Goal: Task Accomplishment & Management: Use online tool/utility

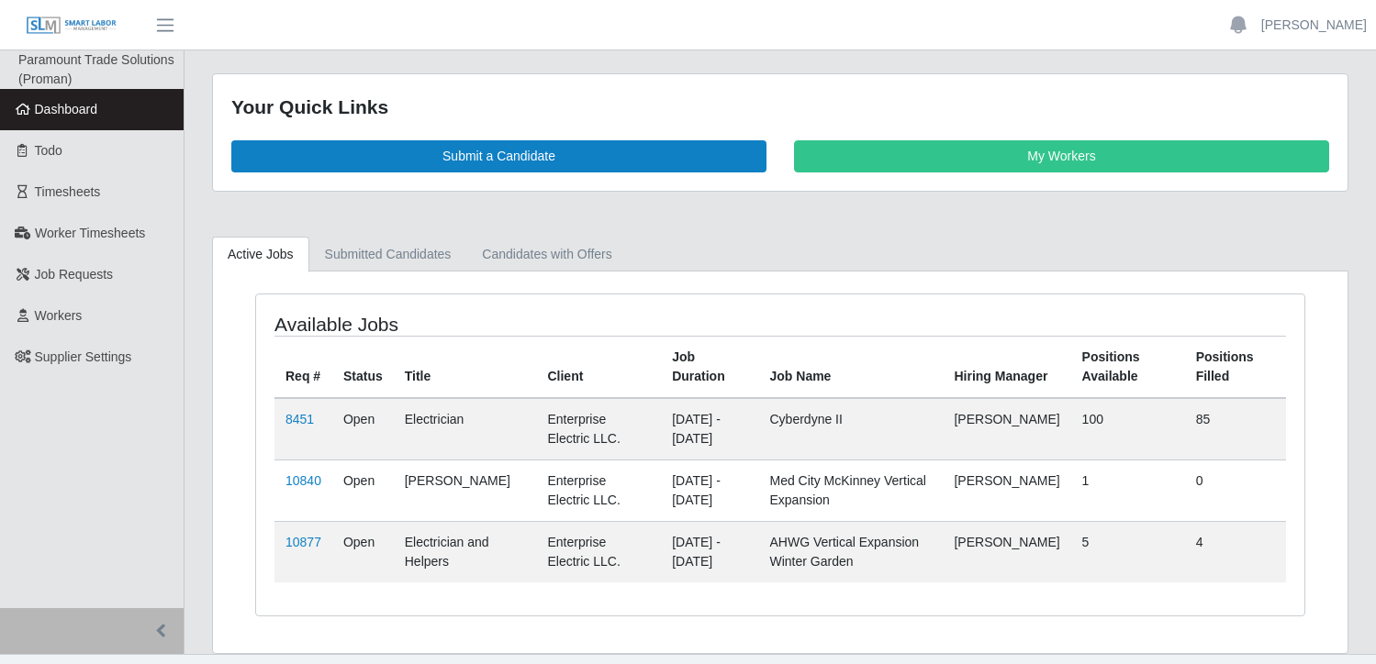
scroll to position [32, 0]
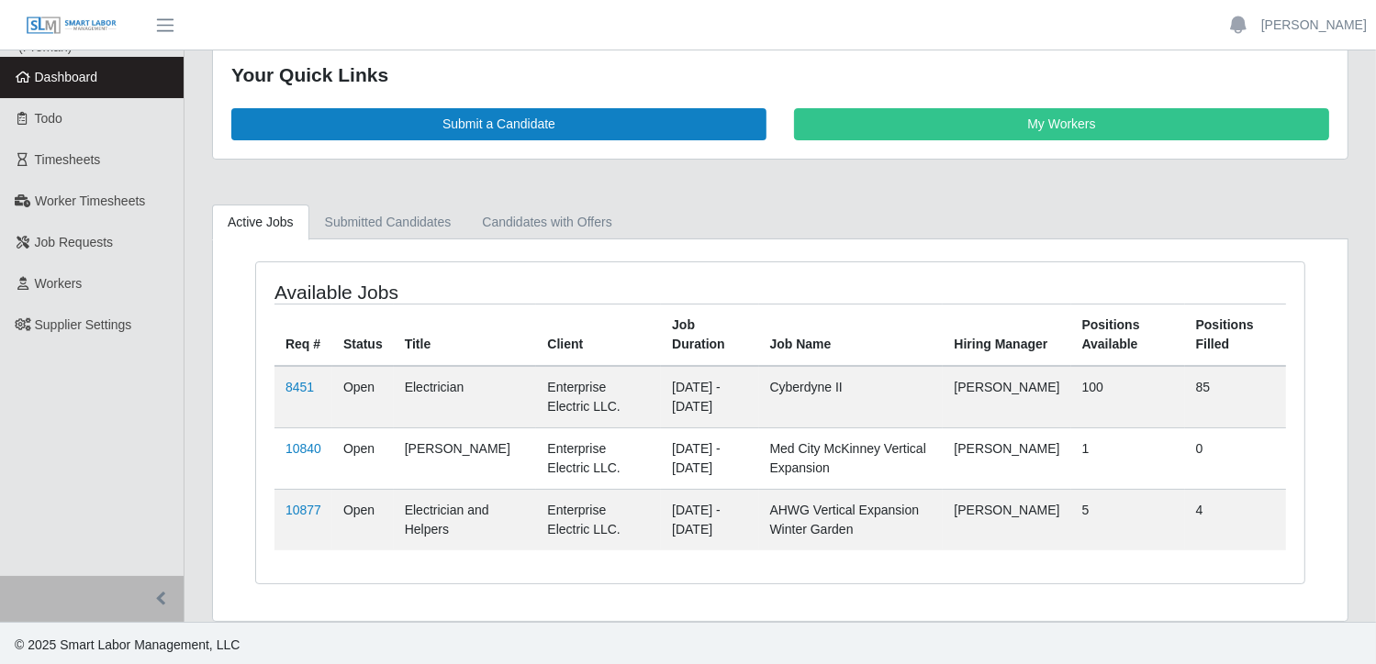
click at [281, 508] on td "10877" at bounding box center [303, 519] width 58 height 61
click at [294, 511] on link "10877" at bounding box center [303, 510] width 36 height 15
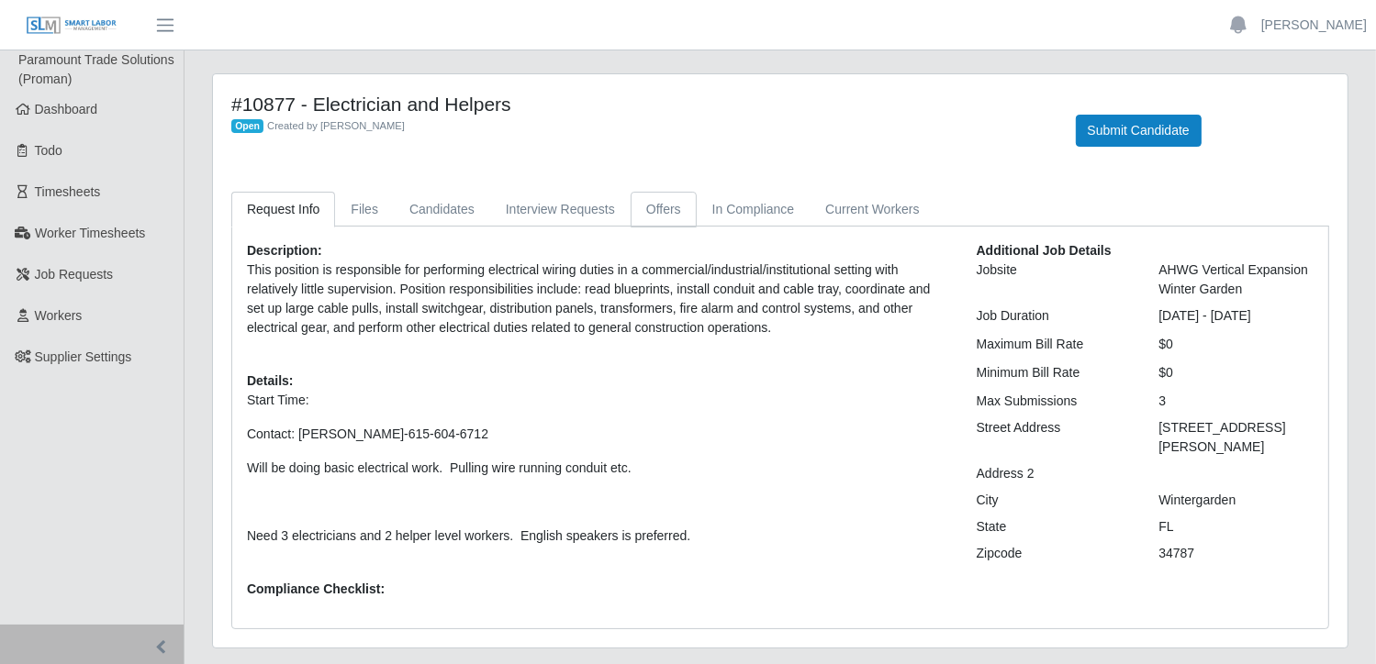
click at [658, 205] on link "Offers" at bounding box center [663, 210] width 66 height 36
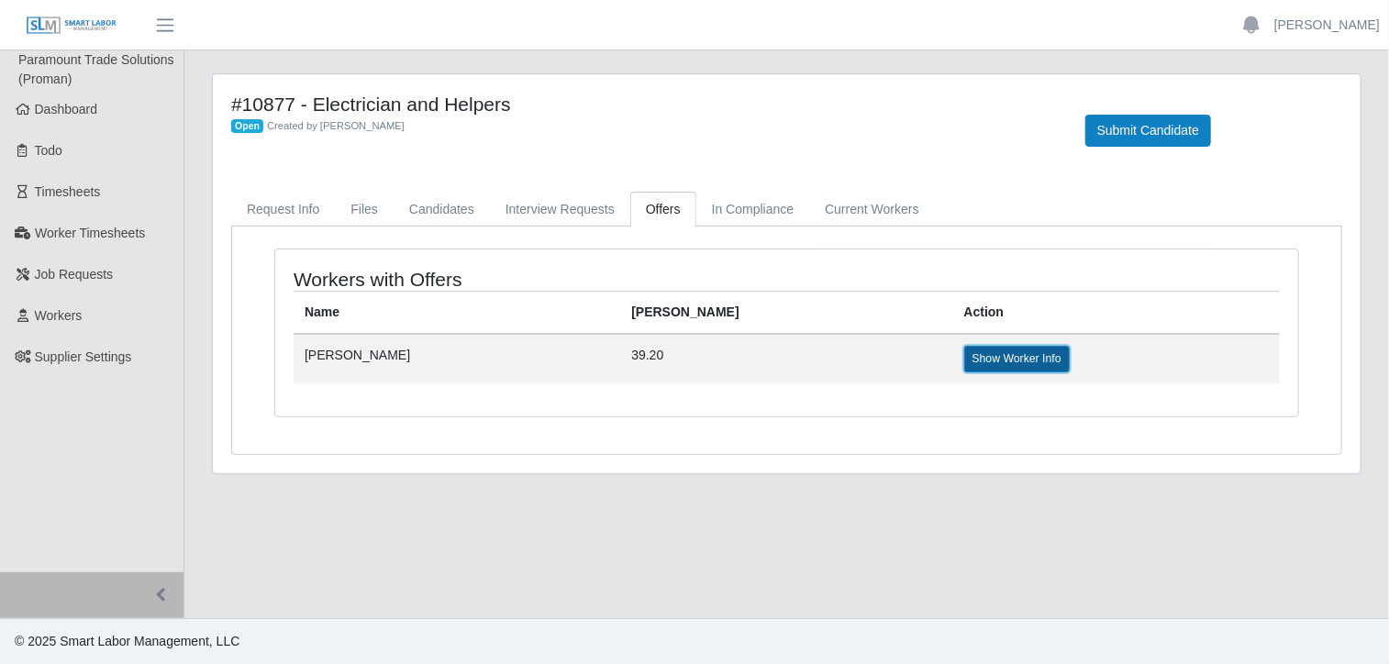
click at [965, 357] on link "Show Worker Info" at bounding box center [1018, 359] width 106 height 26
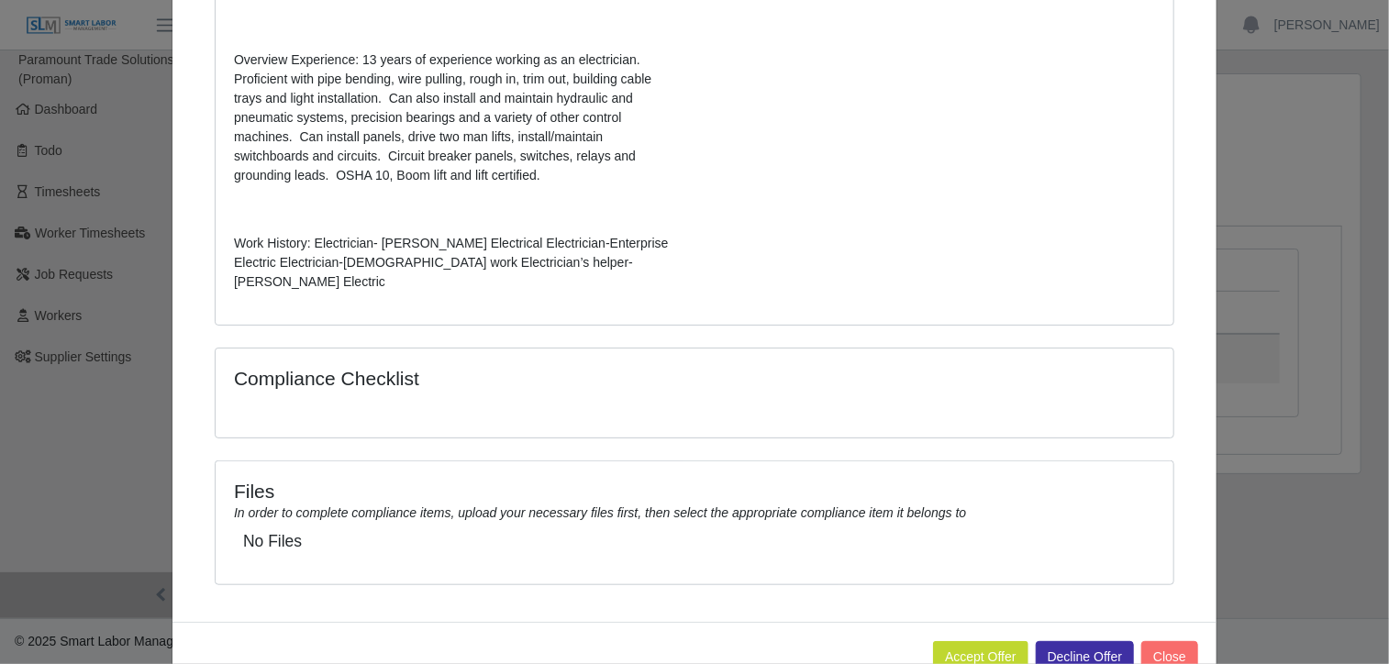
scroll to position [564, 0]
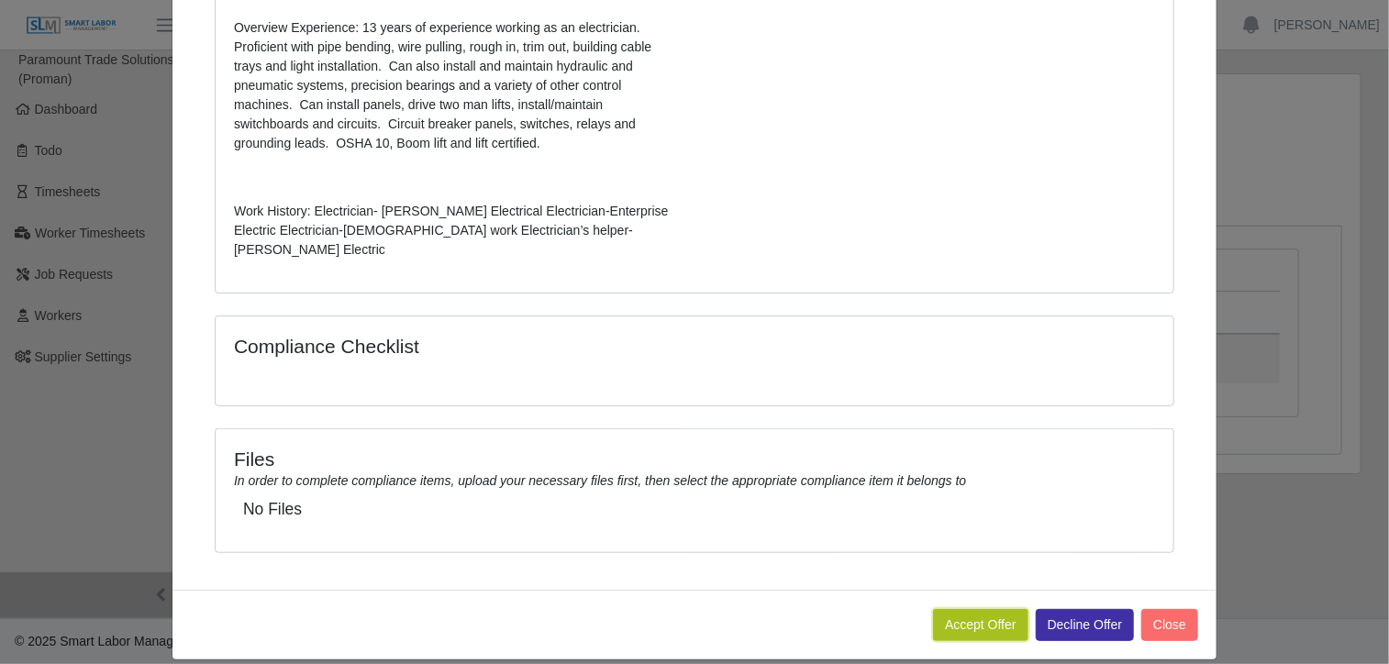
click at [968, 609] on button "Accept Offer" at bounding box center [980, 625] width 95 height 32
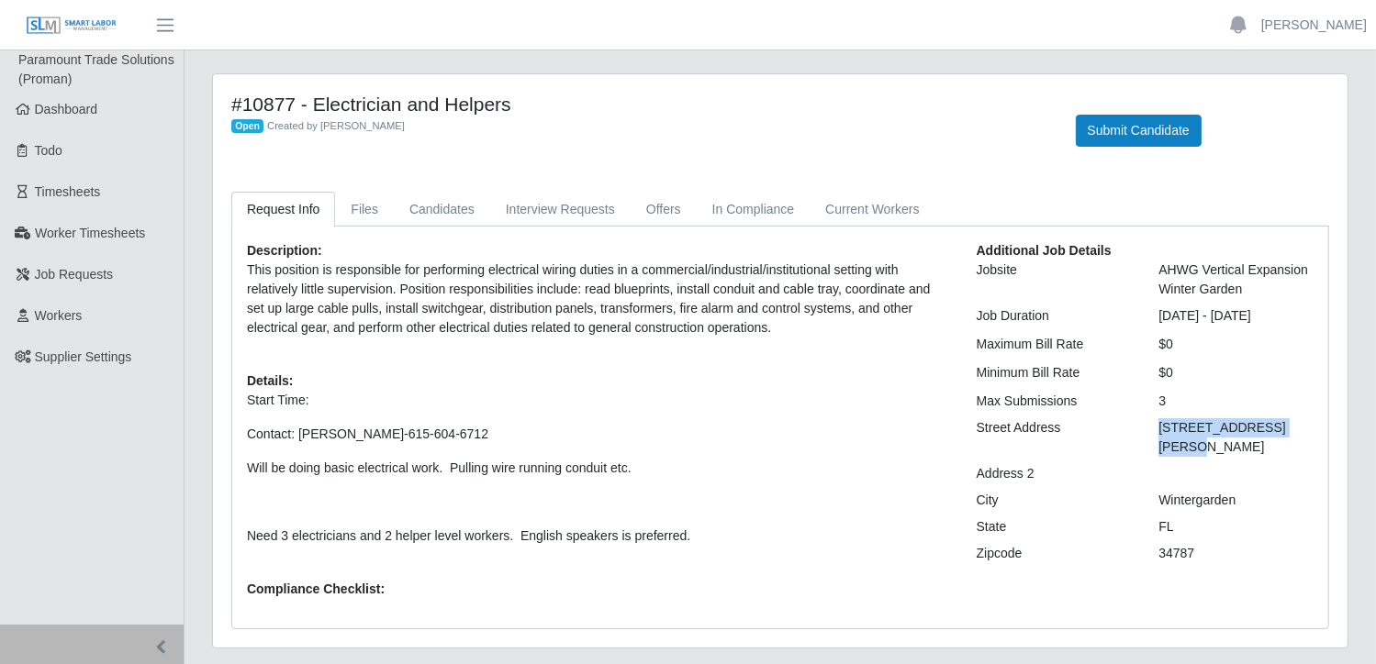
drag, startPoint x: 1300, startPoint y: 429, endPoint x: 1161, endPoint y: 435, distance: 139.6
click at [1161, 435] on div "[STREET_ADDRESS][PERSON_NAME]" at bounding box center [1235, 437] width 183 height 39
drag, startPoint x: 1161, startPoint y: 435, endPoint x: 1203, endPoint y: 428, distance: 42.9
copy div "2000 Fowler Grove Blvd"
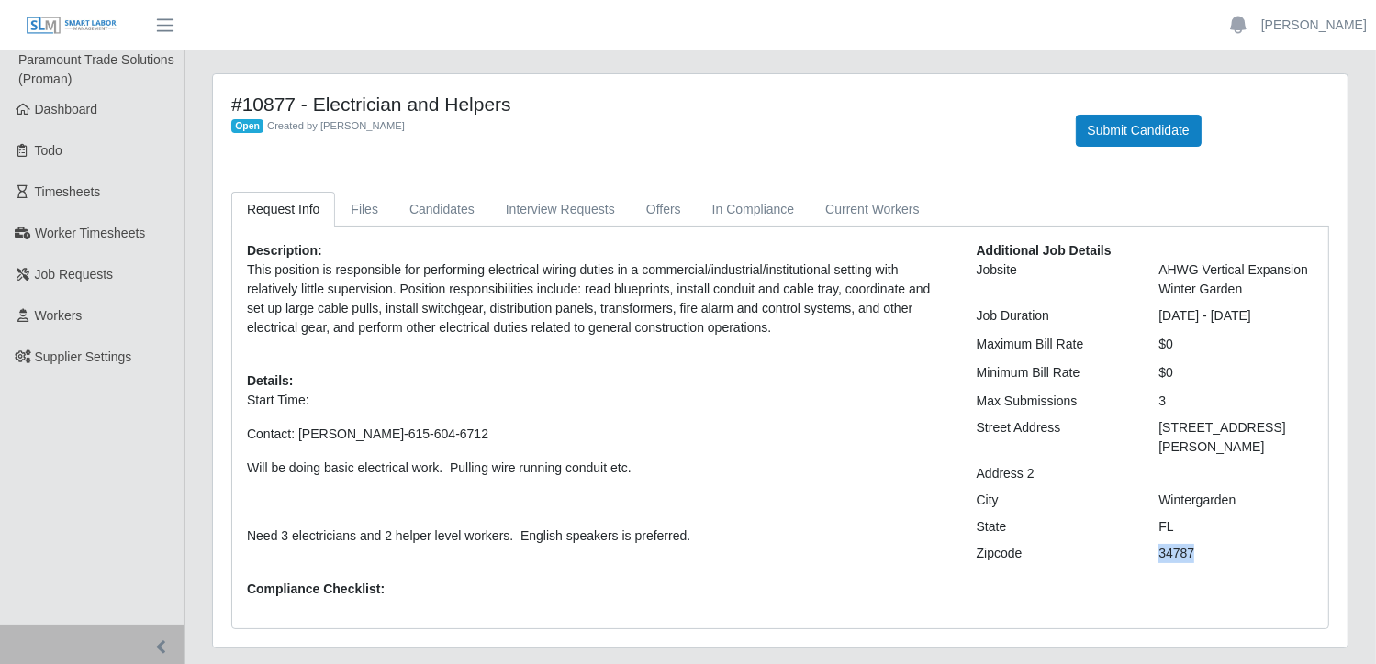
drag, startPoint x: 1156, startPoint y: 532, endPoint x: 1202, endPoint y: 532, distance: 45.9
click at [1202, 544] on div "34787" at bounding box center [1235, 553] width 183 height 19
drag, startPoint x: 1202, startPoint y: 532, endPoint x: 1189, endPoint y: 534, distance: 13.0
copy div "34787"
drag, startPoint x: 447, startPoint y: 432, endPoint x: 247, endPoint y: 434, distance: 200.1
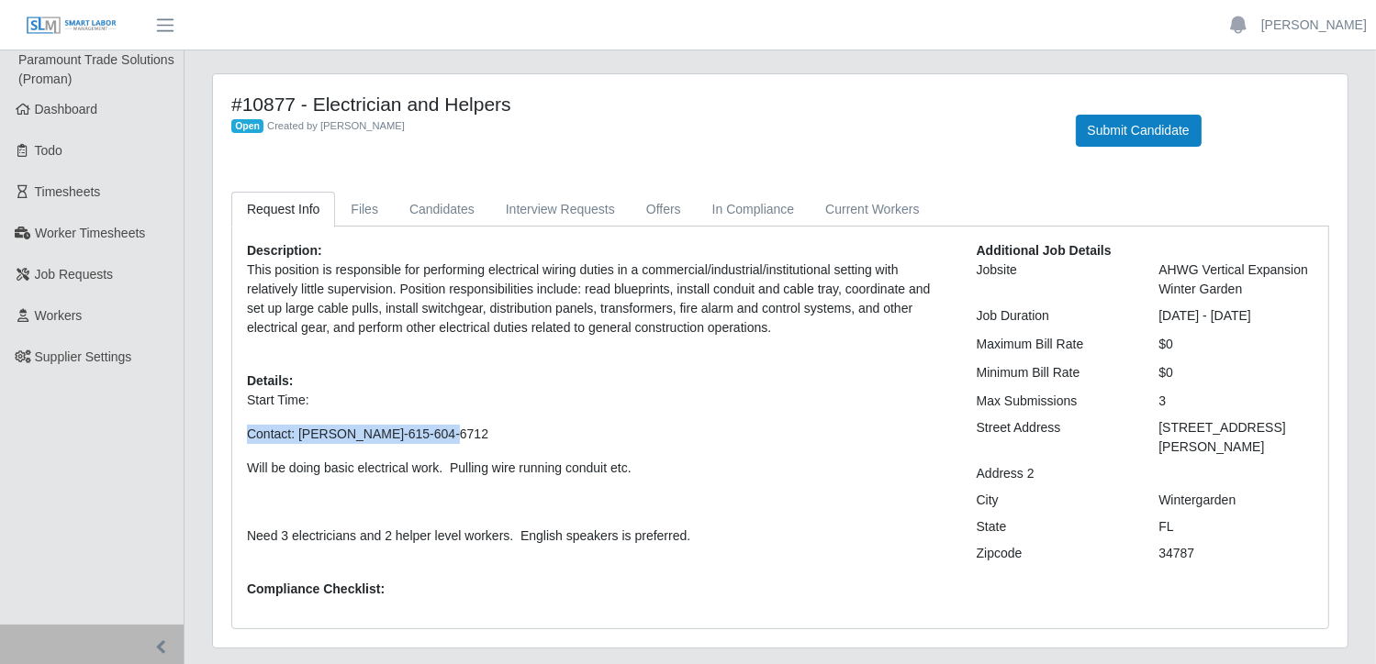
click at [247, 434] on p "Contact: Rob Vogel-615-604-6712" at bounding box center [598, 434] width 702 height 19
drag, startPoint x: 247, startPoint y: 434, endPoint x: 317, endPoint y: 432, distance: 69.8
copy p "Contact: Rob Vogel-615-604-6712"
click at [643, 212] on link "Offers" at bounding box center [663, 210] width 66 height 36
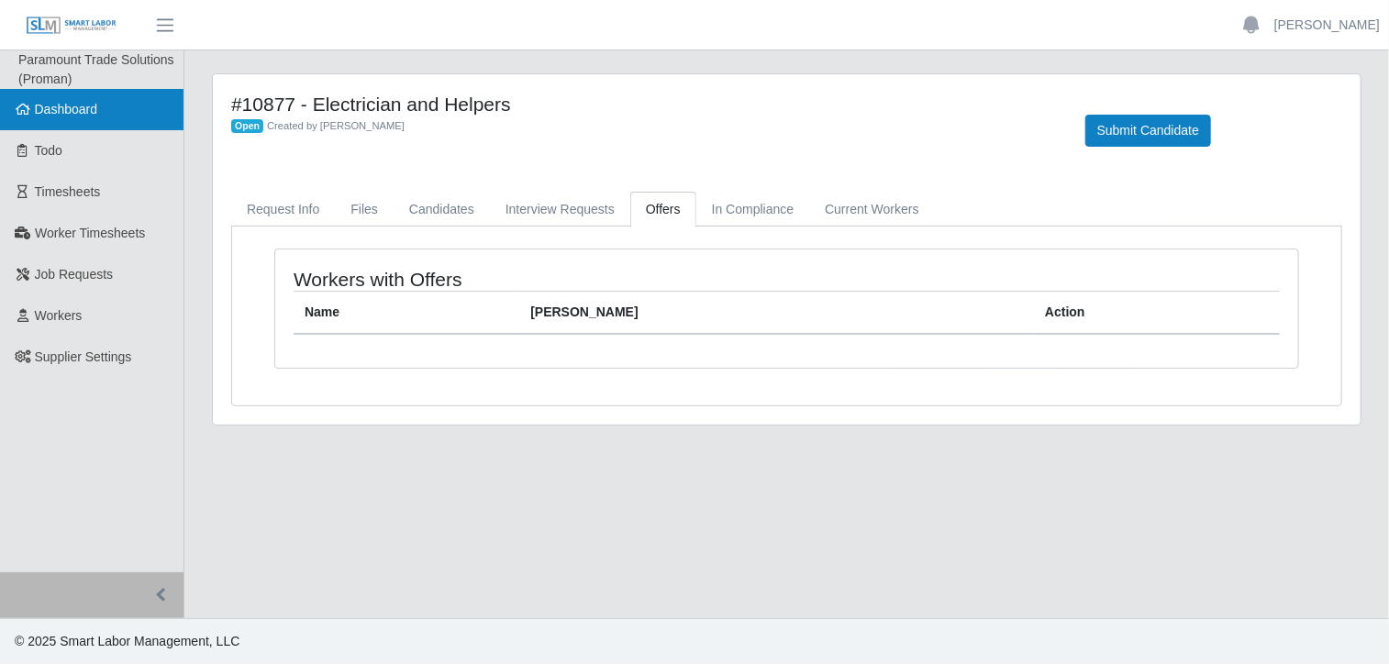
click at [77, 115] on span "Dashboard" at bounding box center [66, 109] width 63 height 15
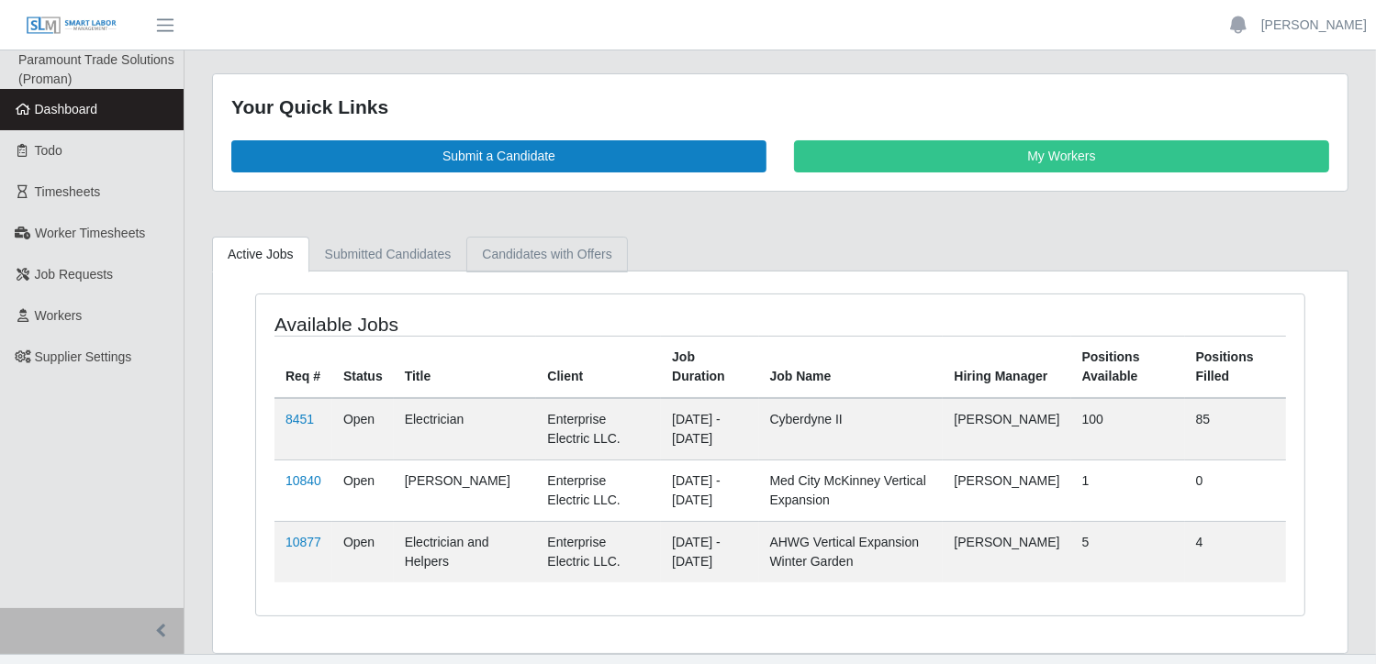
click at [523, 253] on link "Candidates with Offers" at bounding box center [546, 255] width 161 height 36
